Goal: Information Seeking & Learning: Learn about a topic

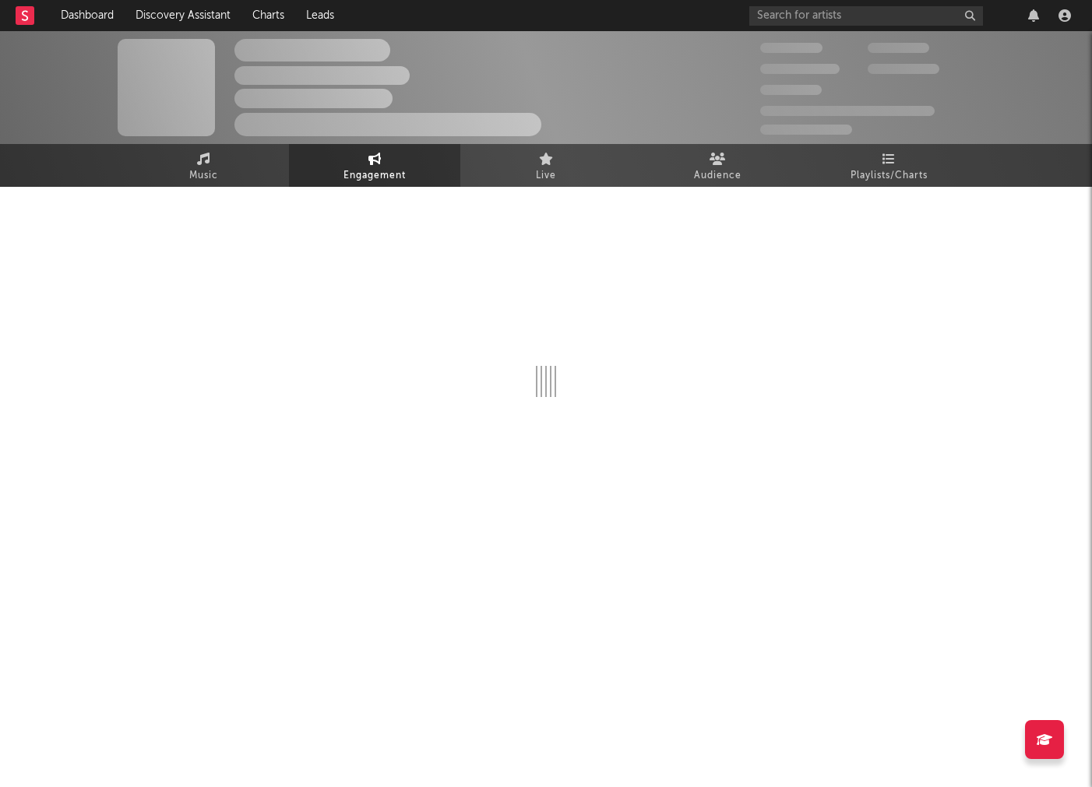
select select "1w"
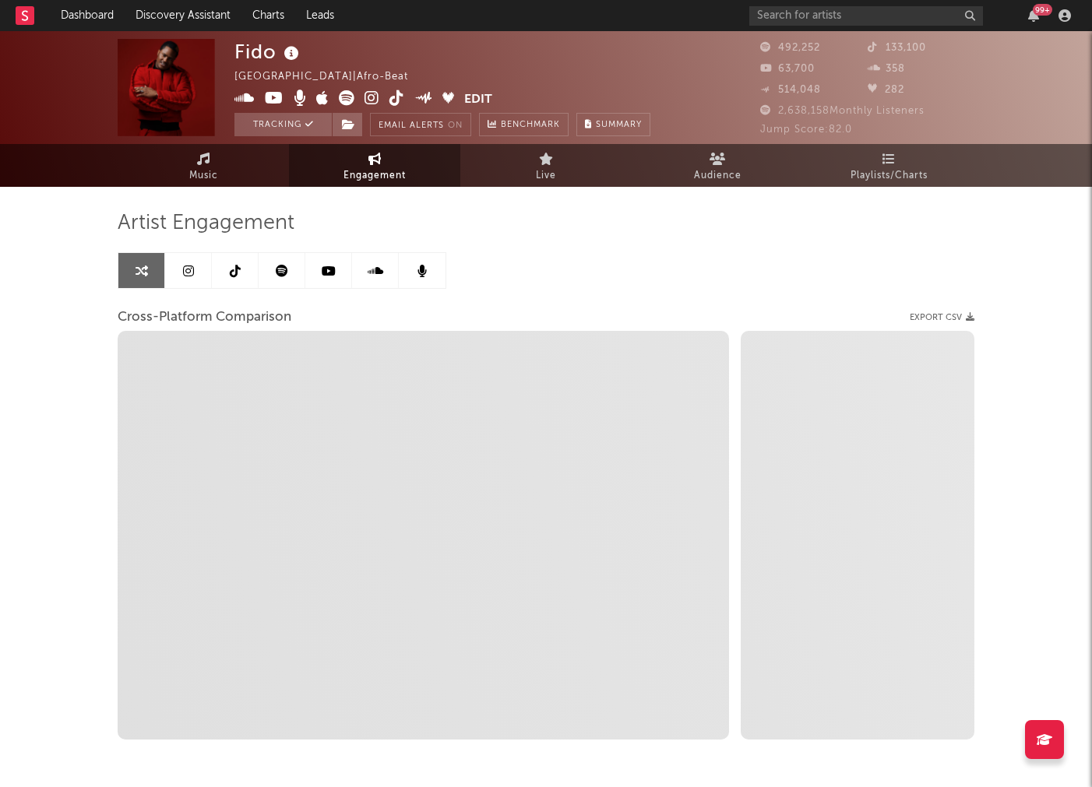
select select "1m"
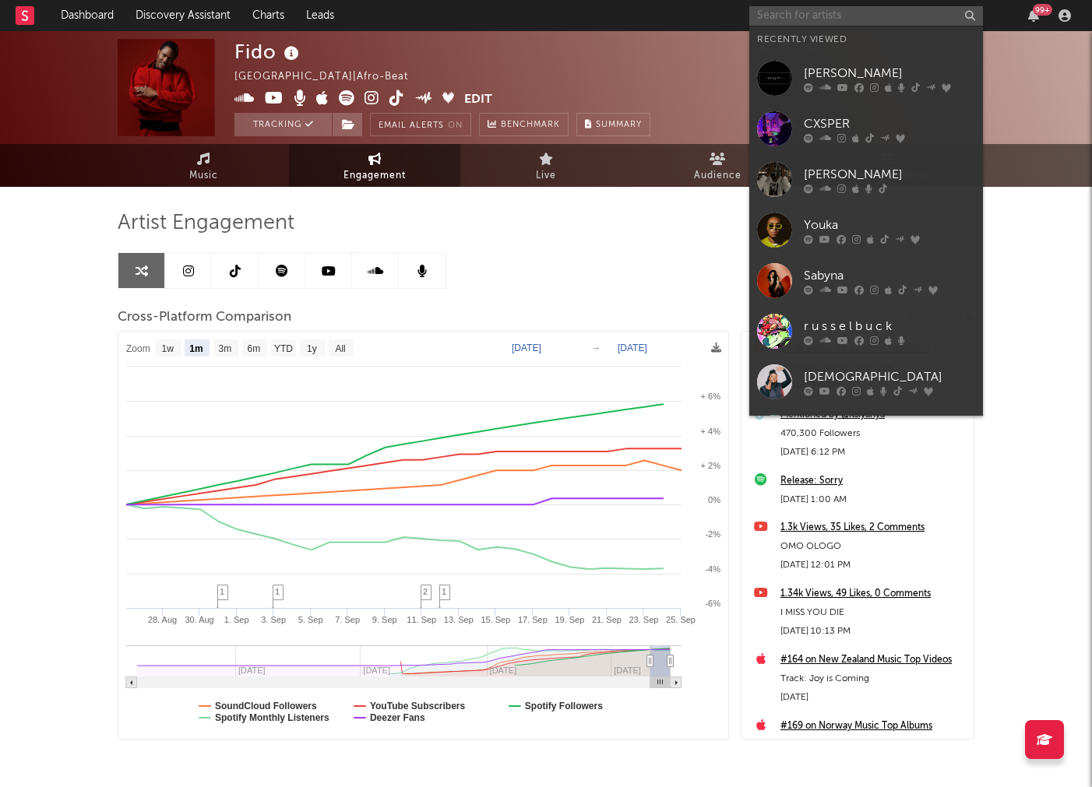
click at [847, 11] on input "text" at bounding box center [866, 15] width 234 height 19
select select "1m"
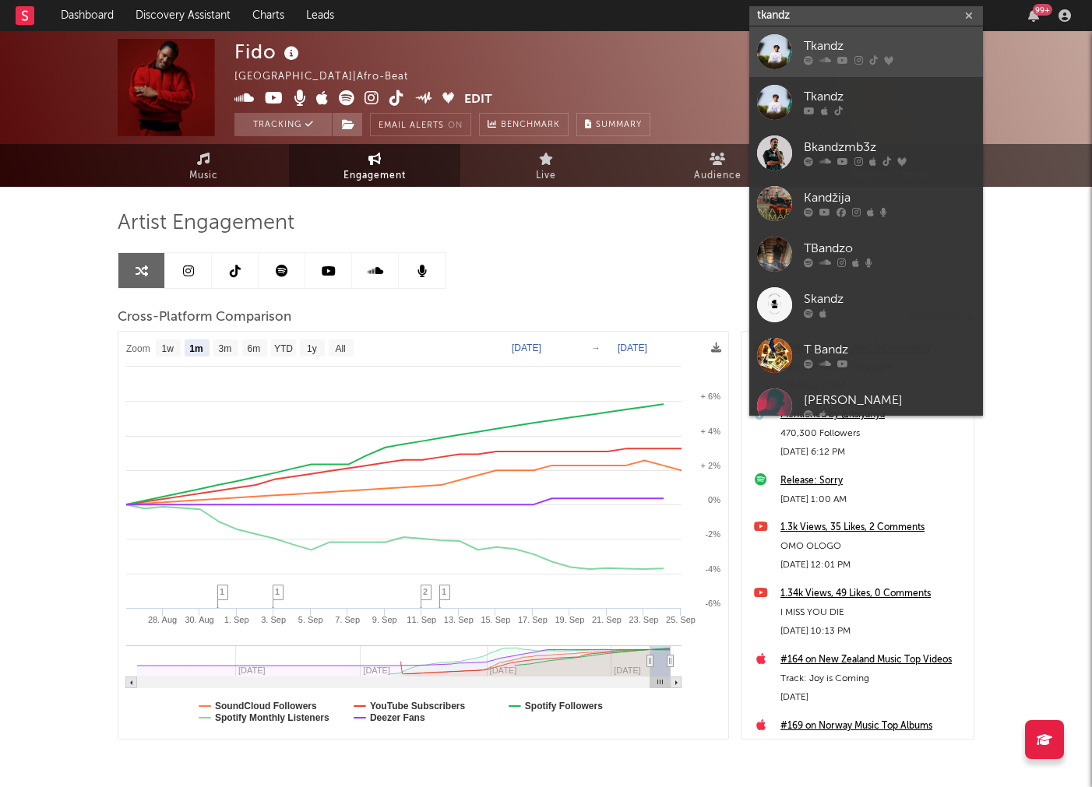
type input "tkandz"
click at [861, 42] on div "Tkandz" at bounding box center [889, 46] width 171 height 19
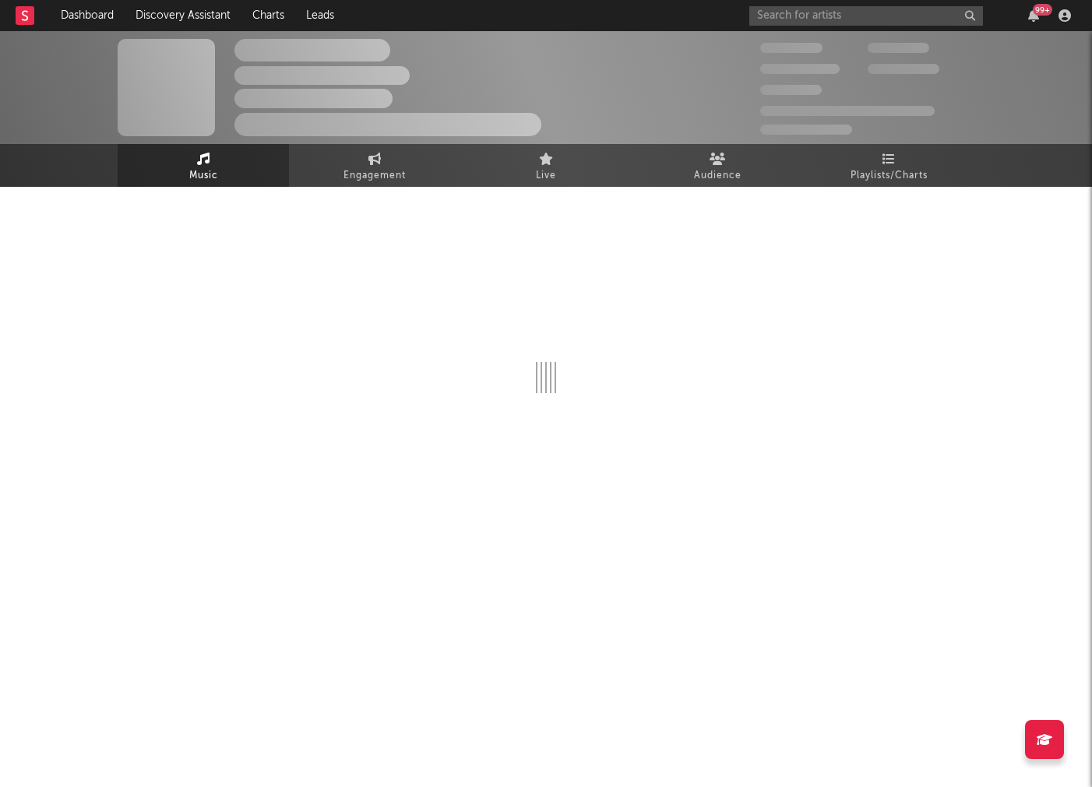
select select "6m"
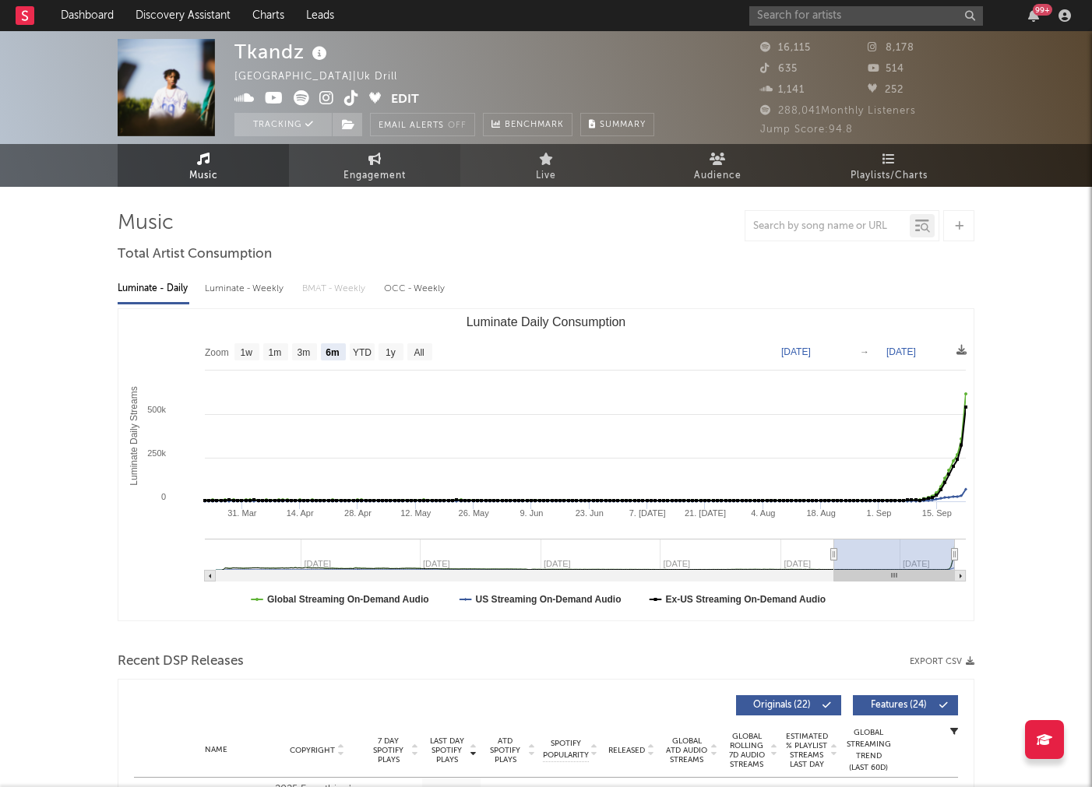
click at [371, 173] on span "Engagement" at bounding box center [374, 176] width 62 height 19
select select "1w"
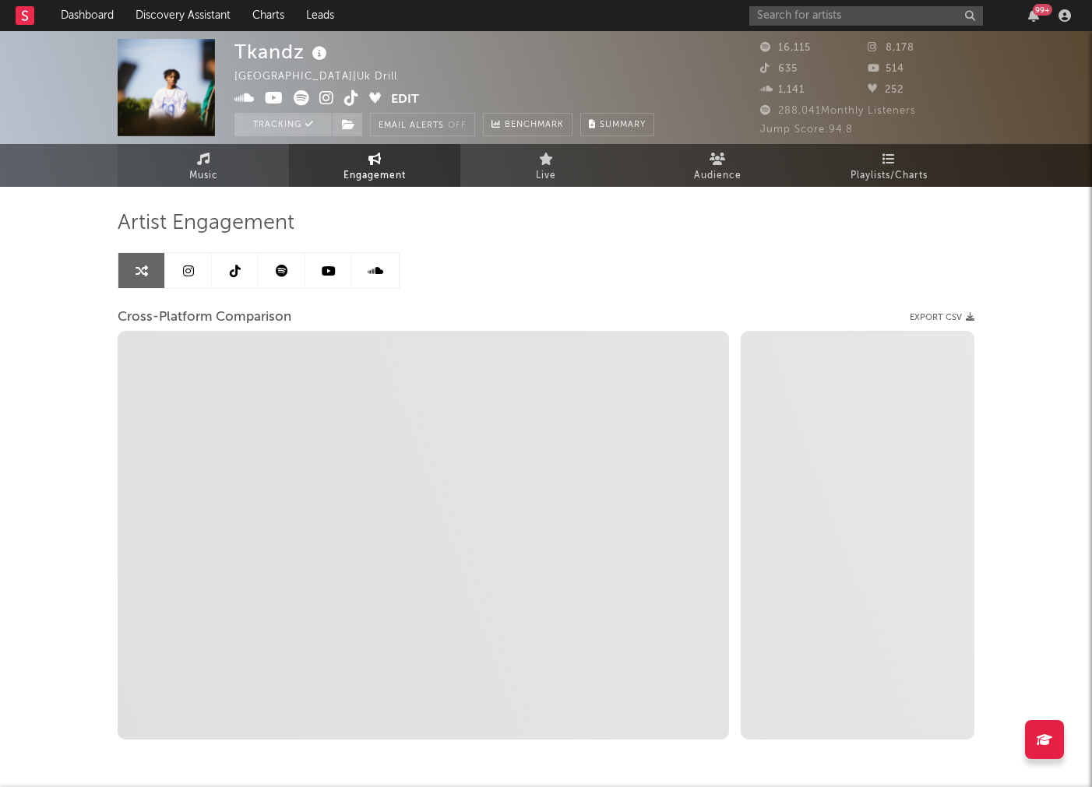
click at [163, 172] on link "Music" at bounding box center [203, 165] width 171 height 43
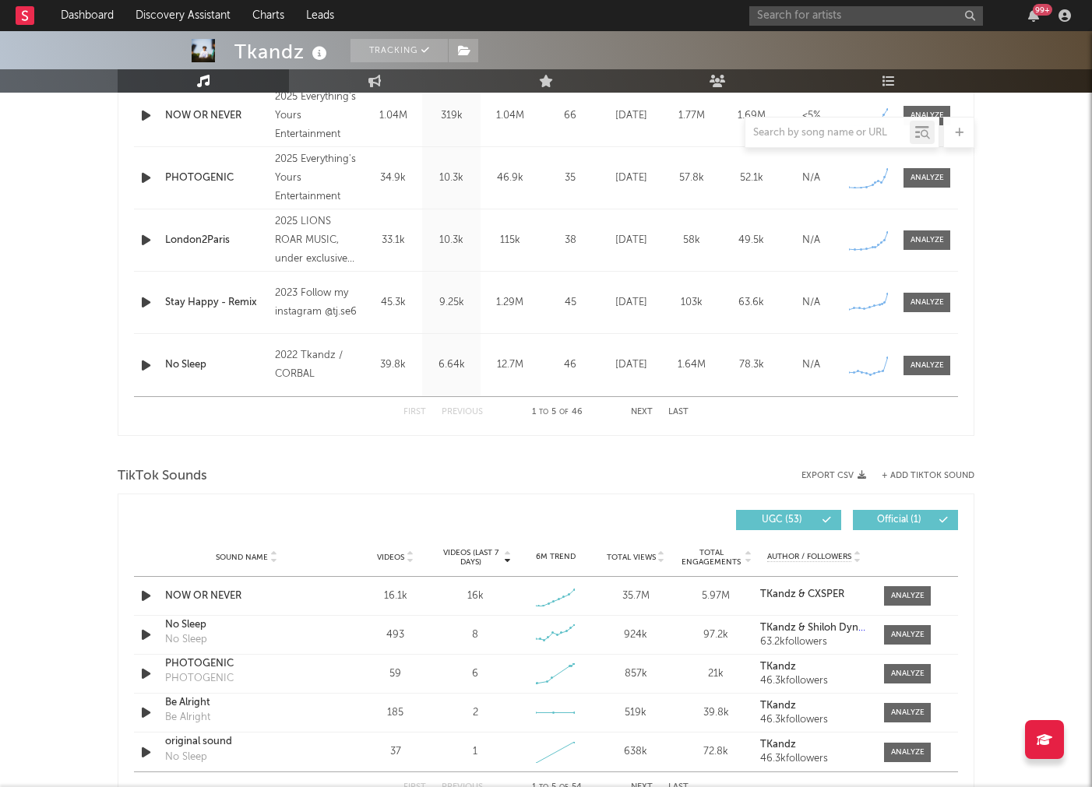
scroll to position [529, 0]
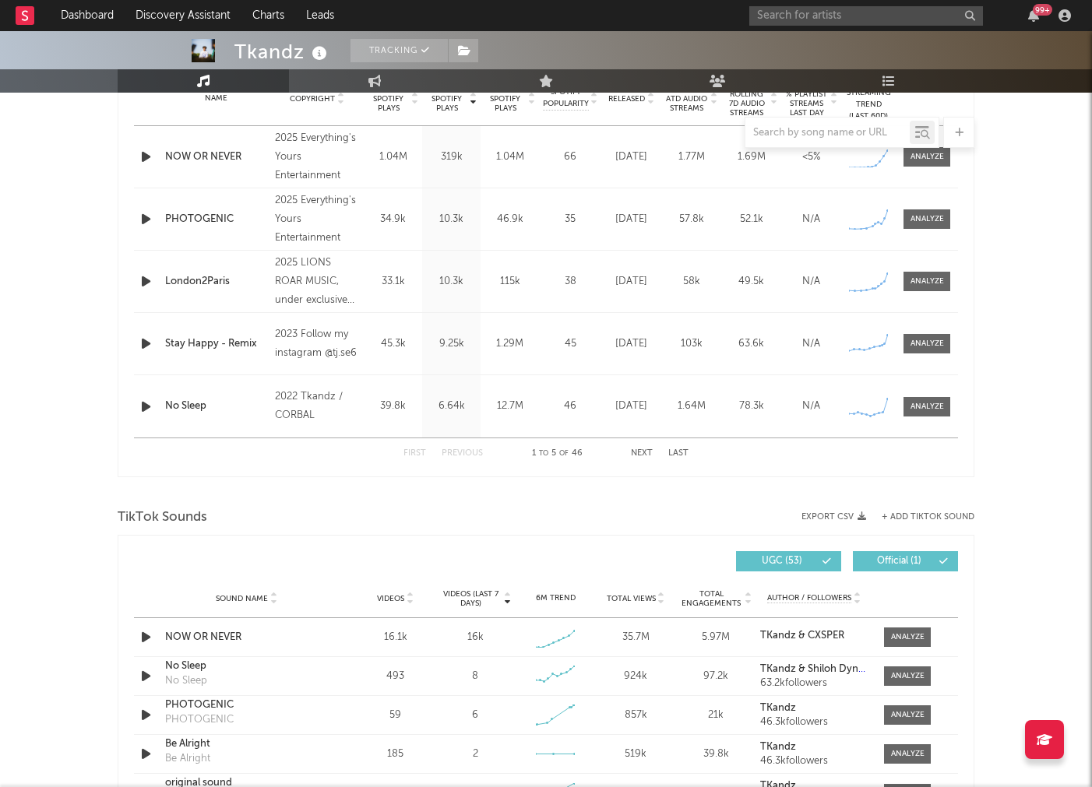
select select "6m"
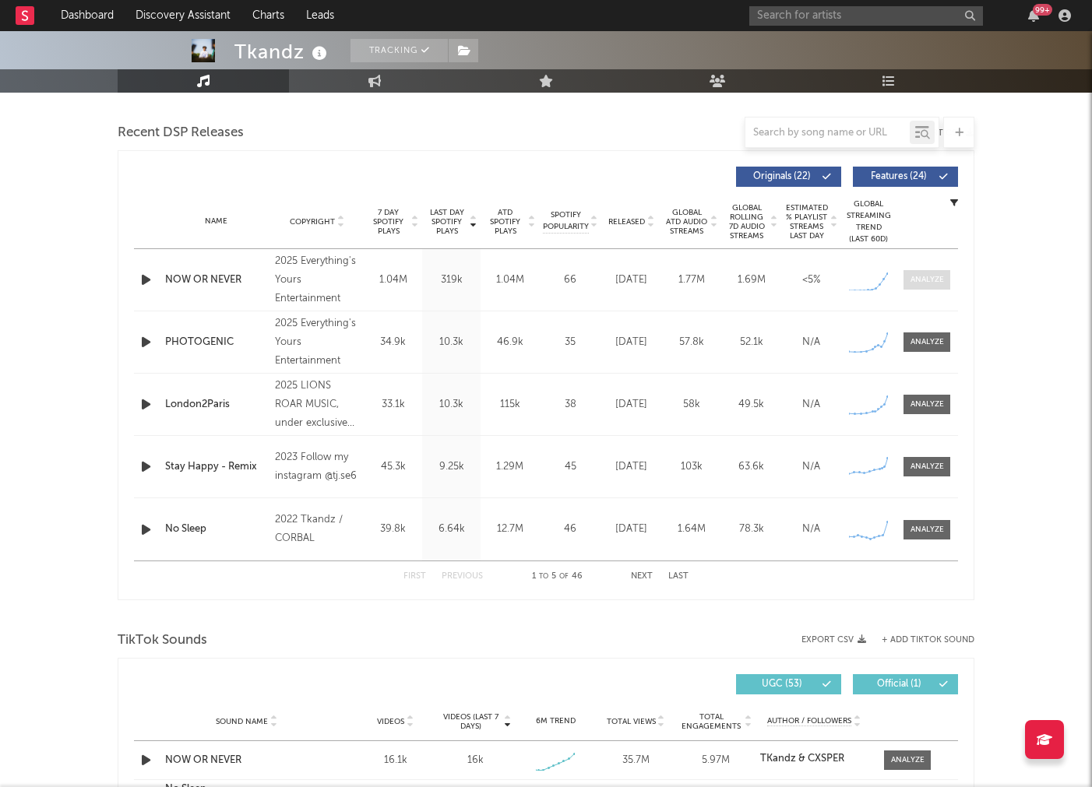
click at [914, 280] on div at bounding box center [927, 280] width 33 height 12
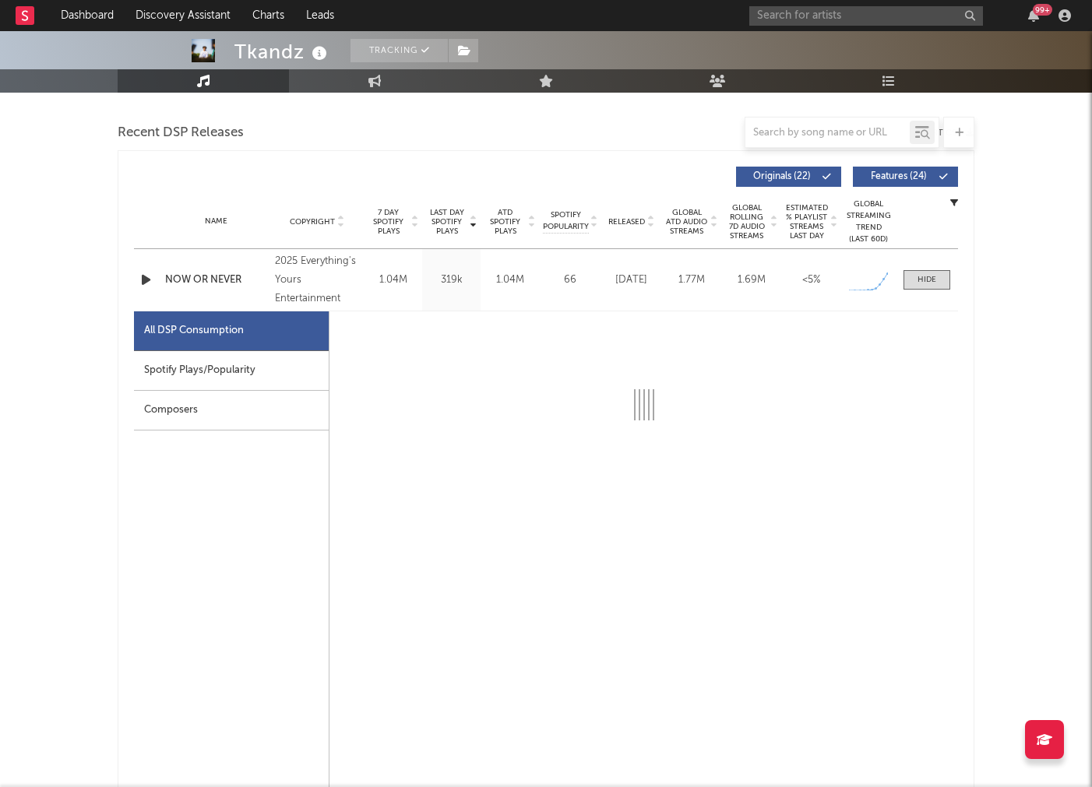
scroll to position [523, 0]
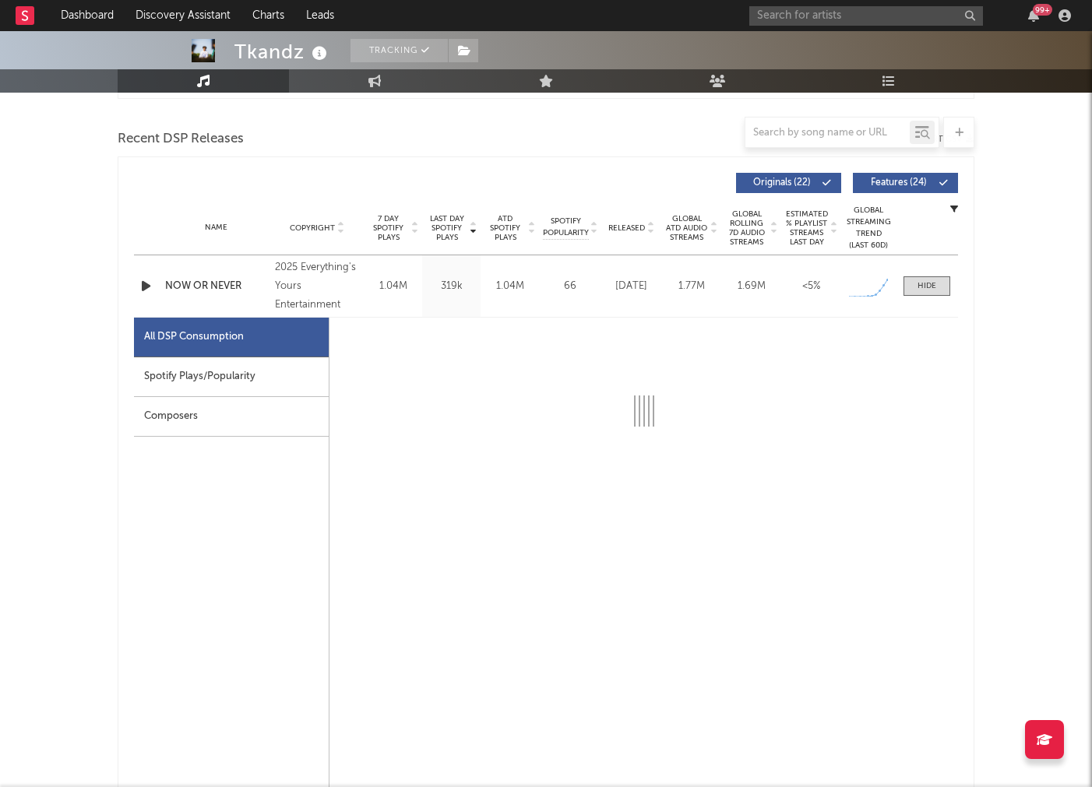
select select "1w"
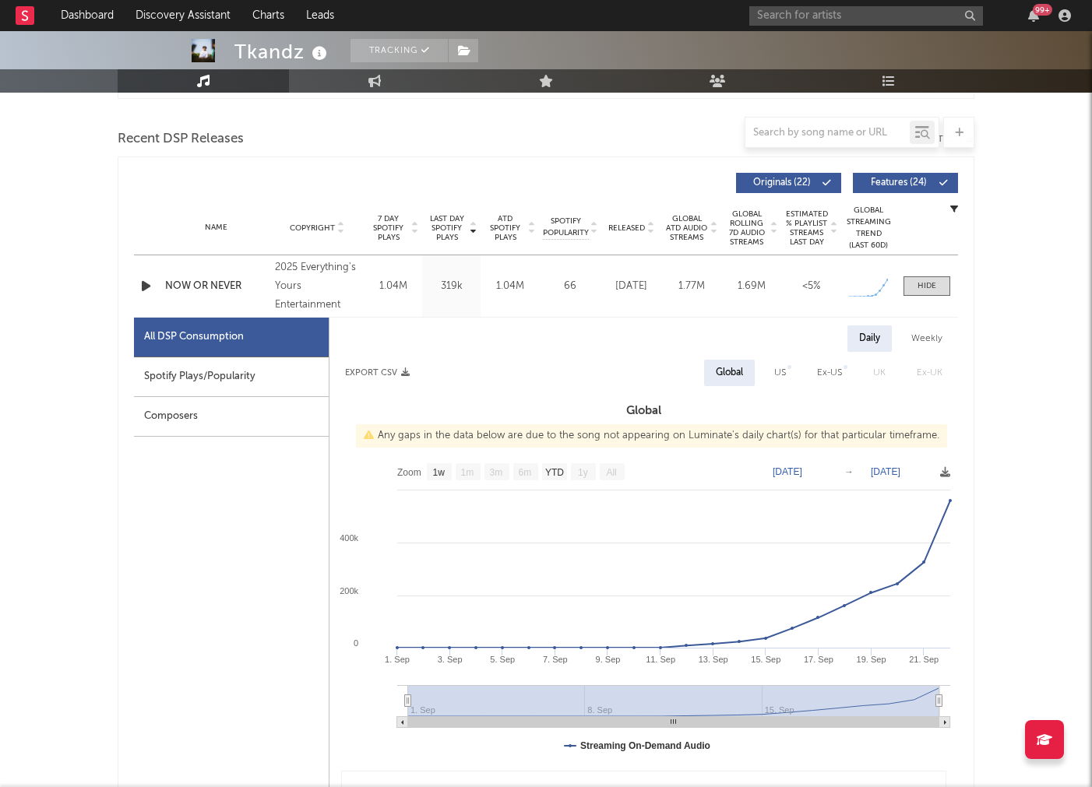
click at [187, 379] on div "Spotify Plays/Popularity" at bounding box center [231, 378] width 195 height 40
select select "1w"
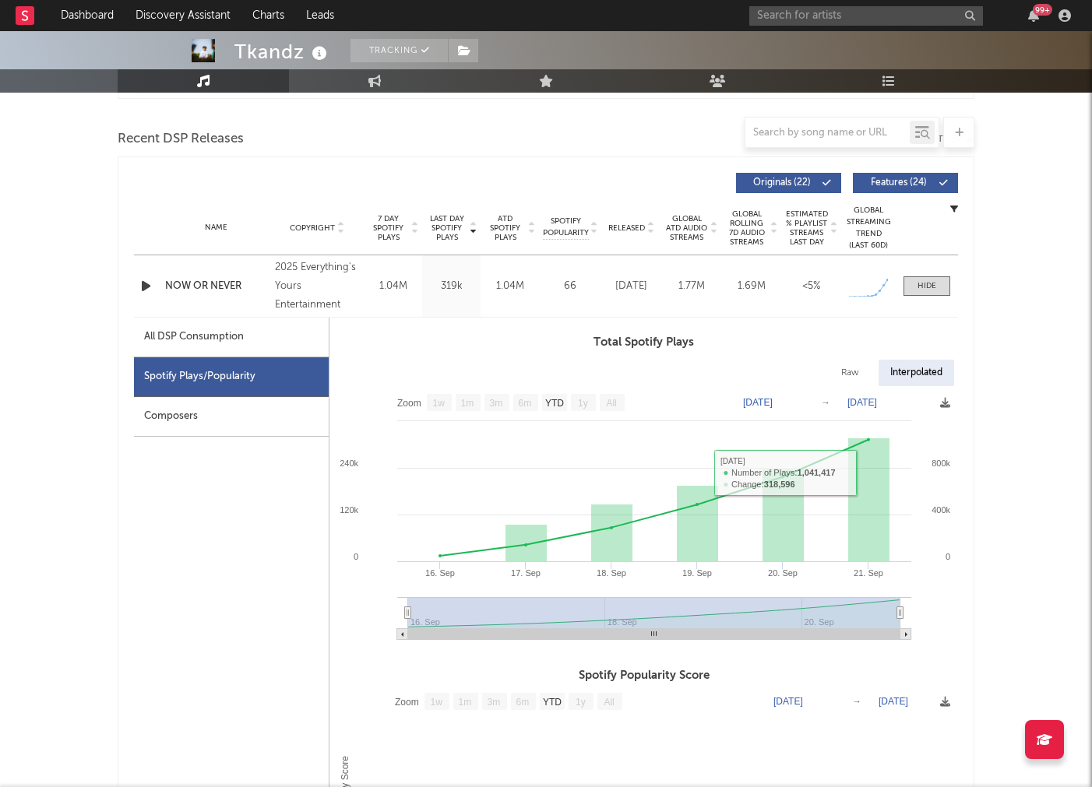
click at [196, 330] on div "All DSP Consumption" at bounding box center [194, 337] width 100 height 19
select select "1w"
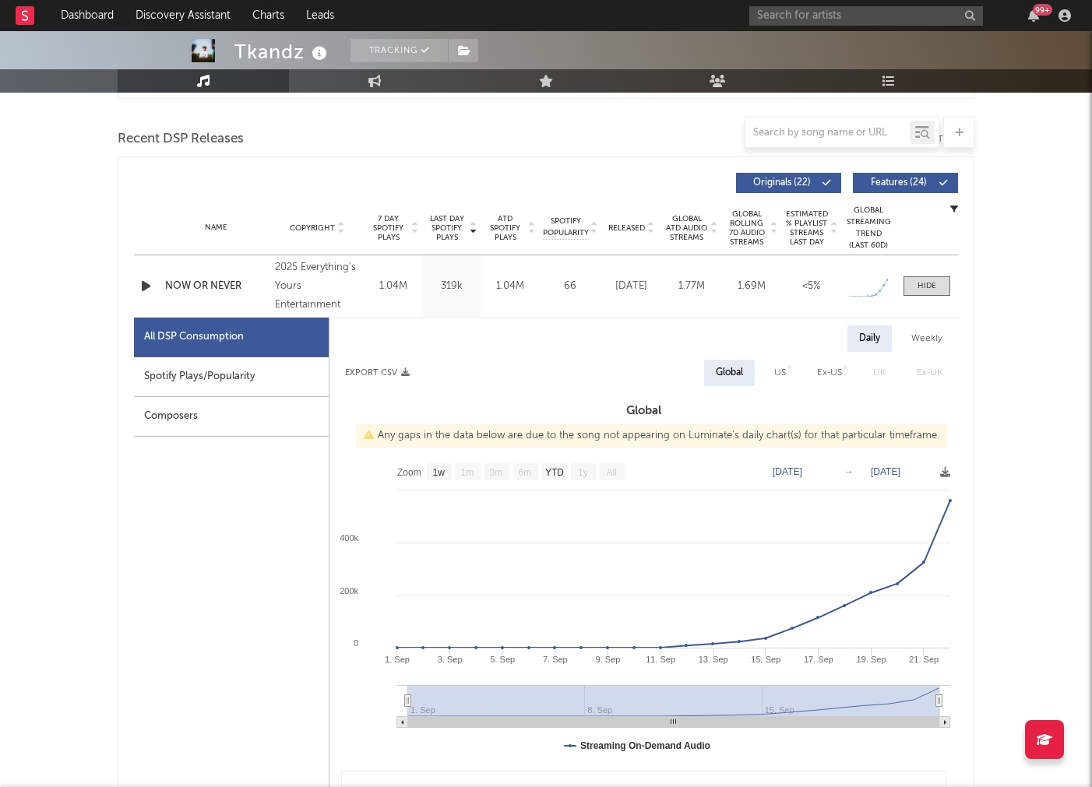
scroll to position [519, 0]
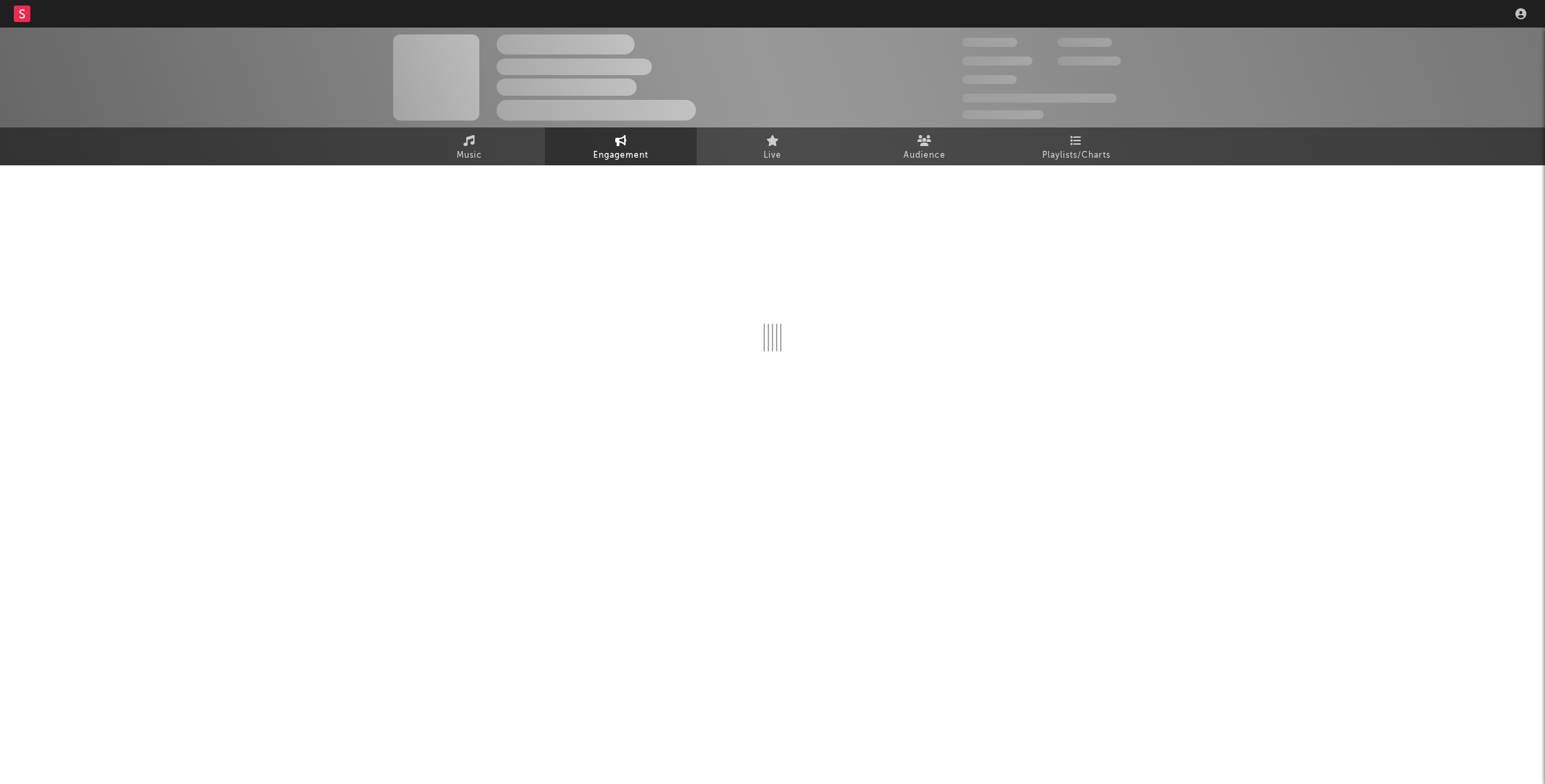
select select "1w"
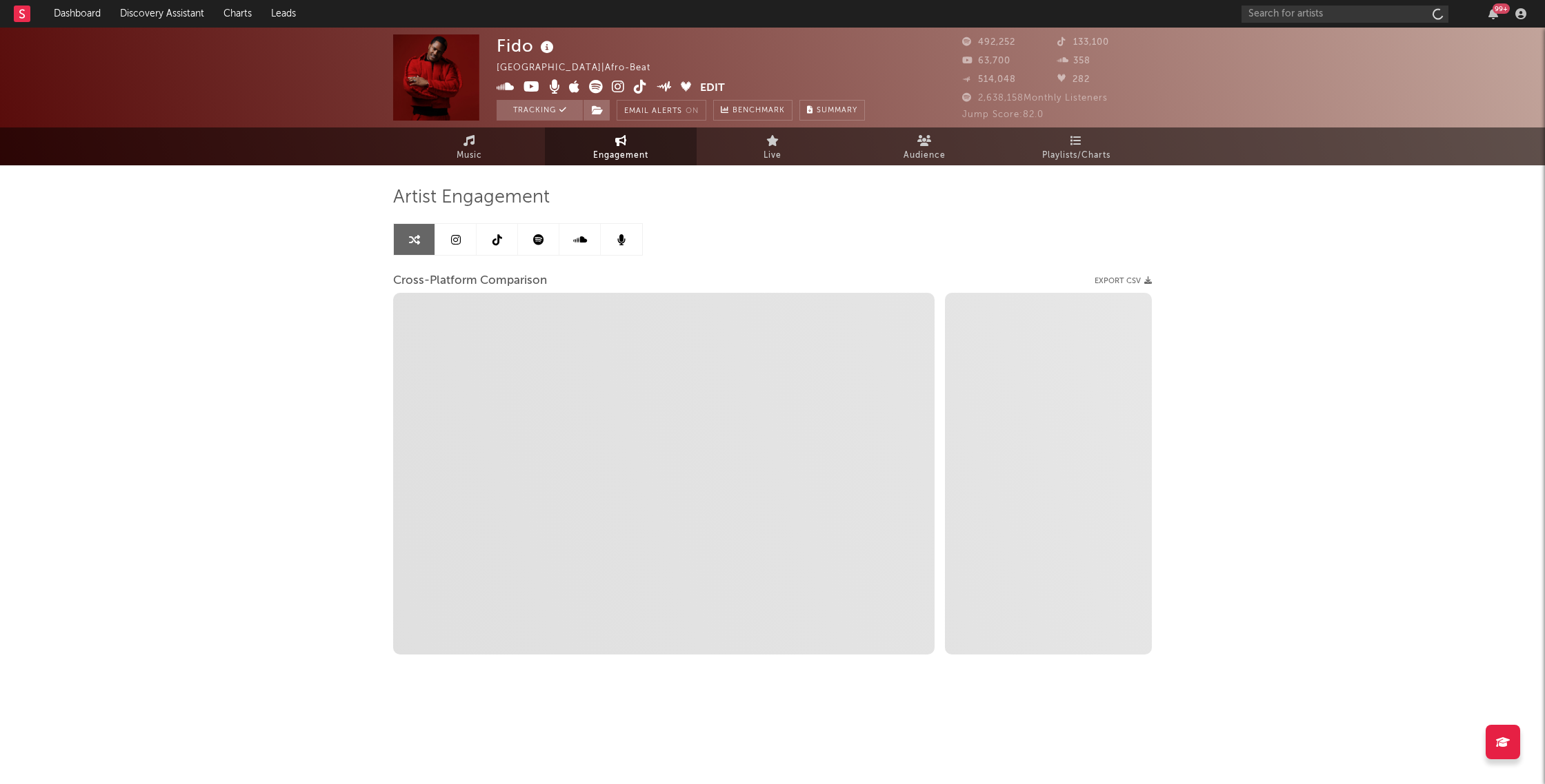
select select "1m"
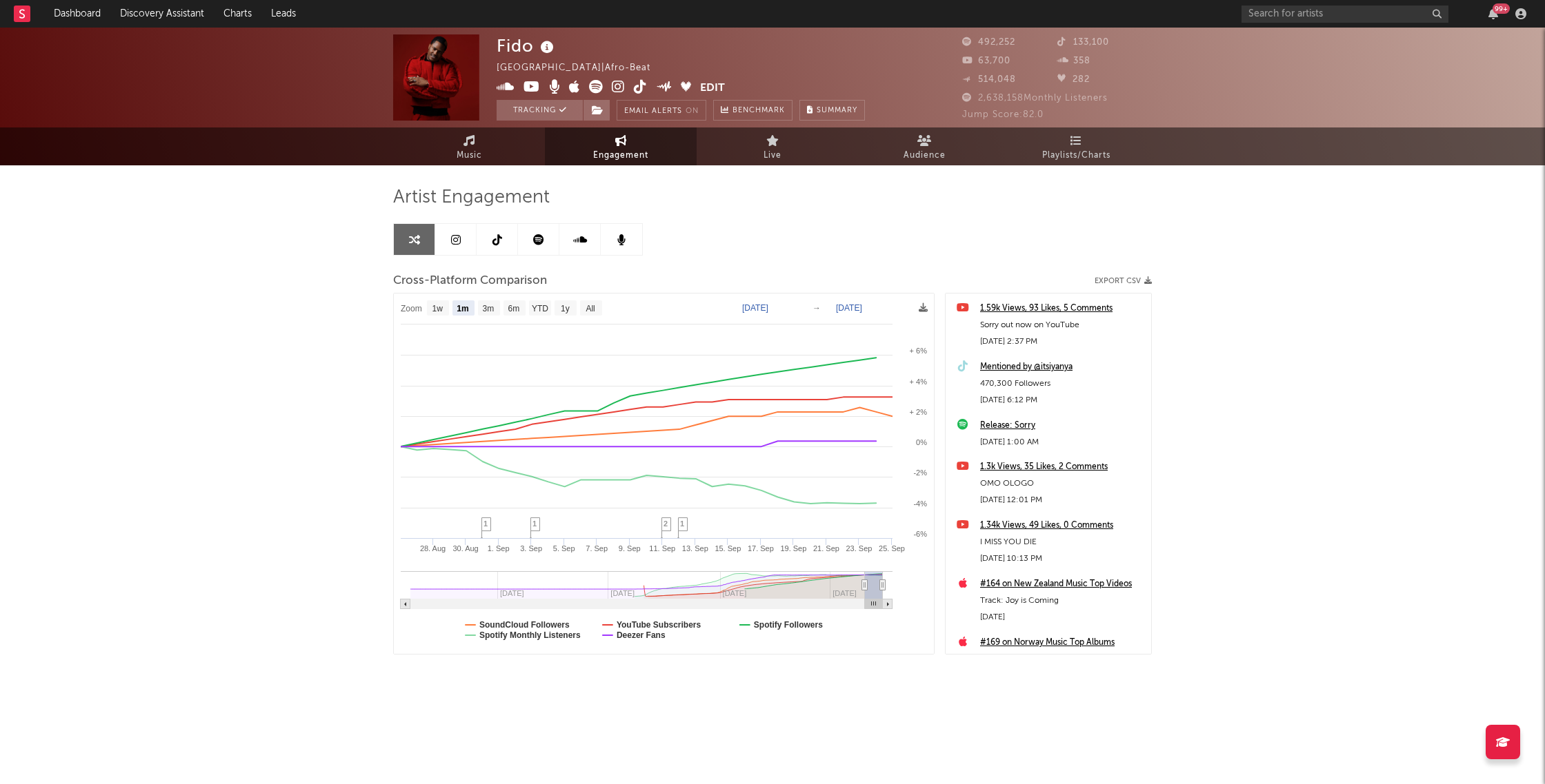
click at [1337, 25] on div "99 +" at bounding box center [1386, 13] width 290 height 27
select select "1m"
click at [1329, 17] on input "text" at bounding box center [1345, 13] width 207 height 17
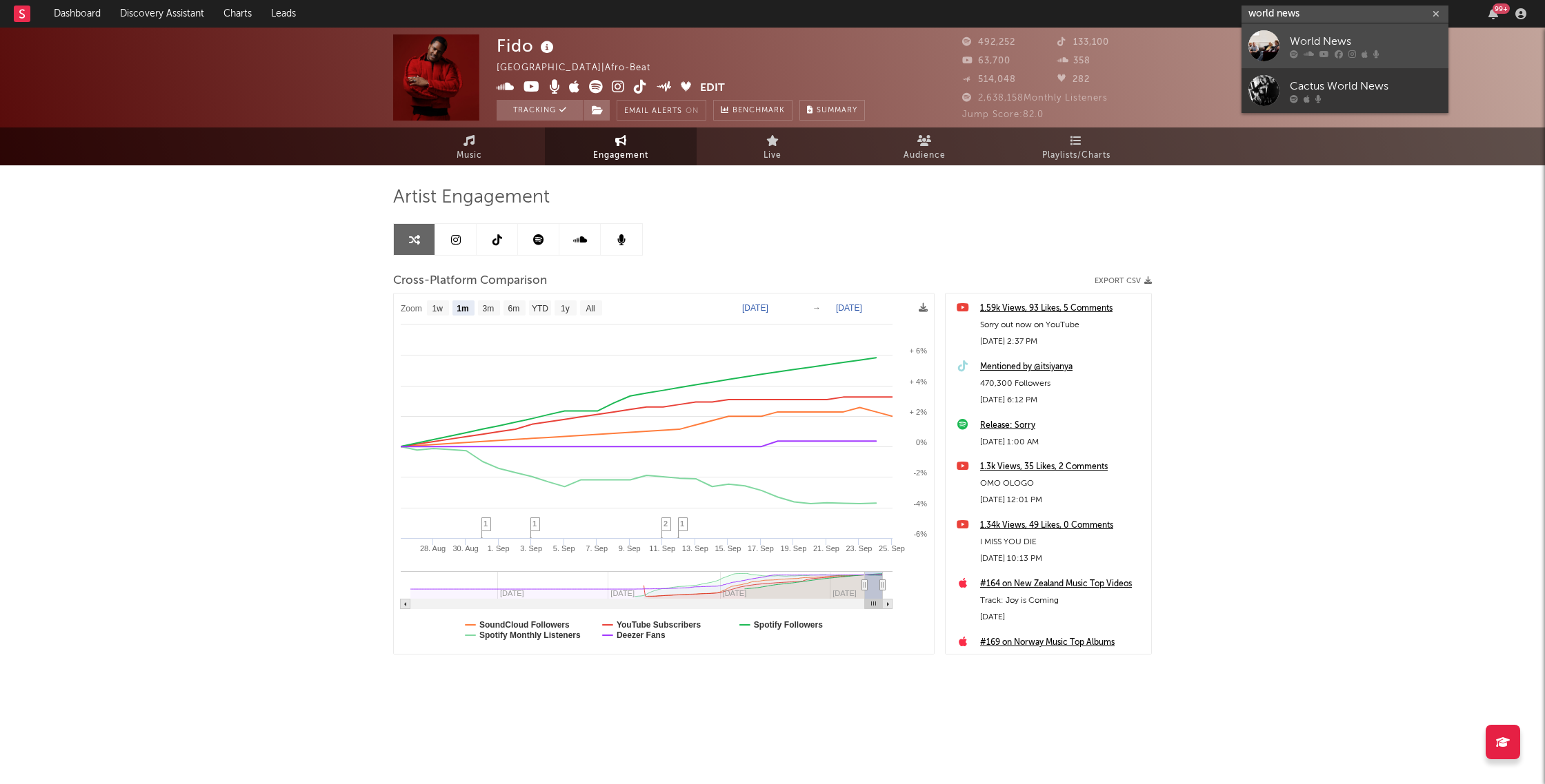
type input "world news"
click at [1284, 37] on link "World News" at bounding box center [1345, 45] width 207 height 45
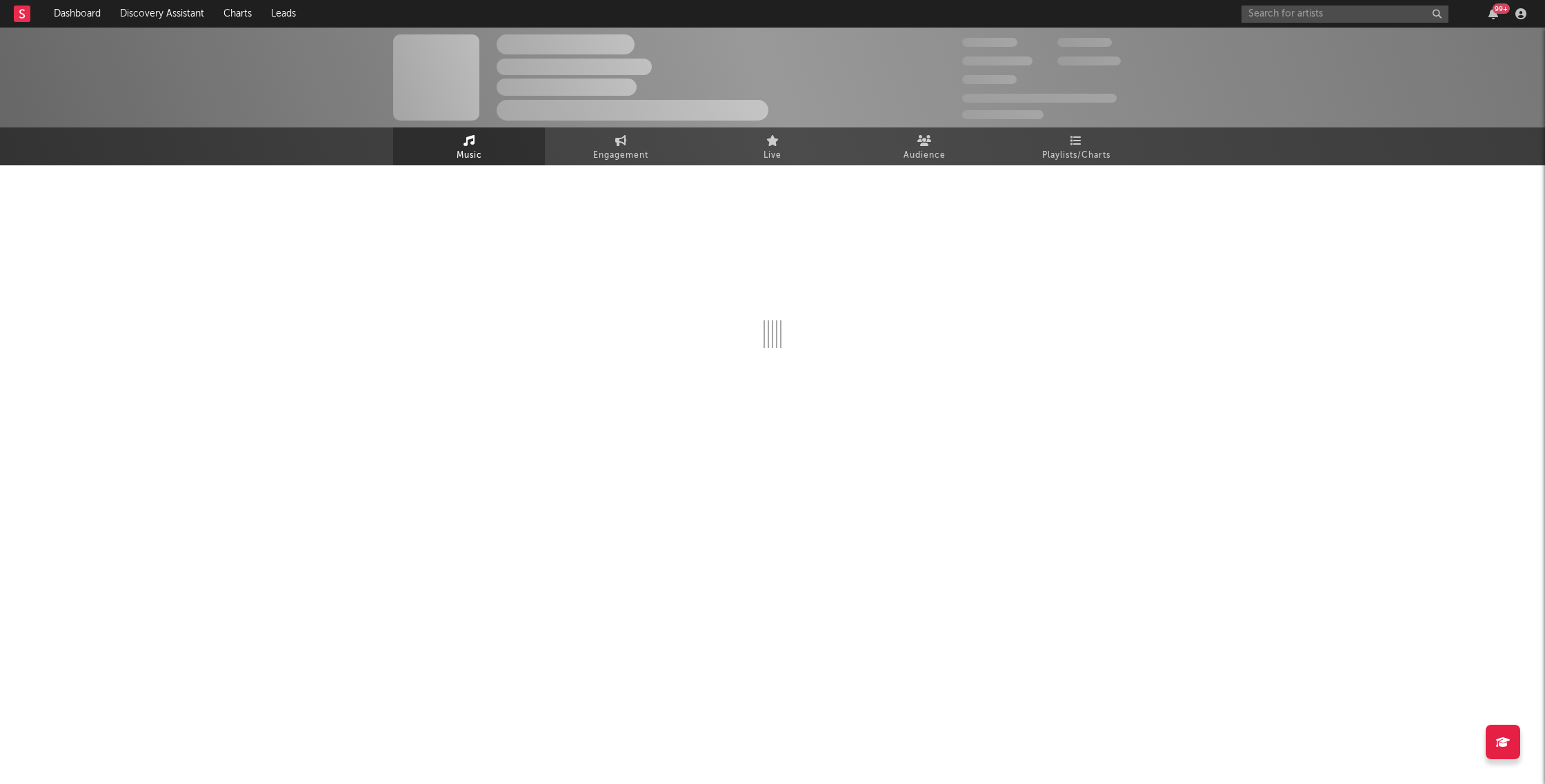
select select "1w"
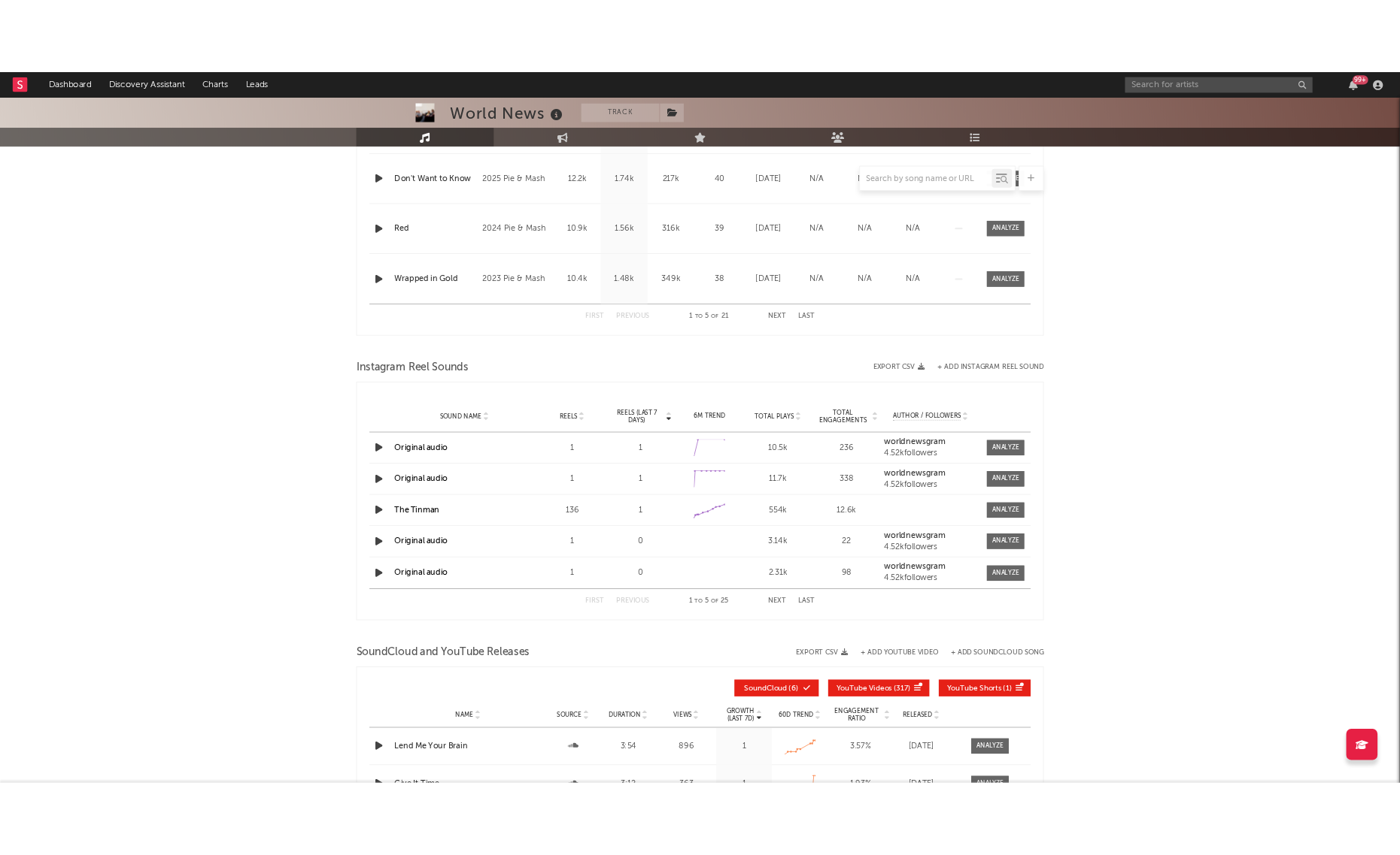
scroll to position [1083, 0]
